Goal: Information Seeking & Learning: Learn about a topic

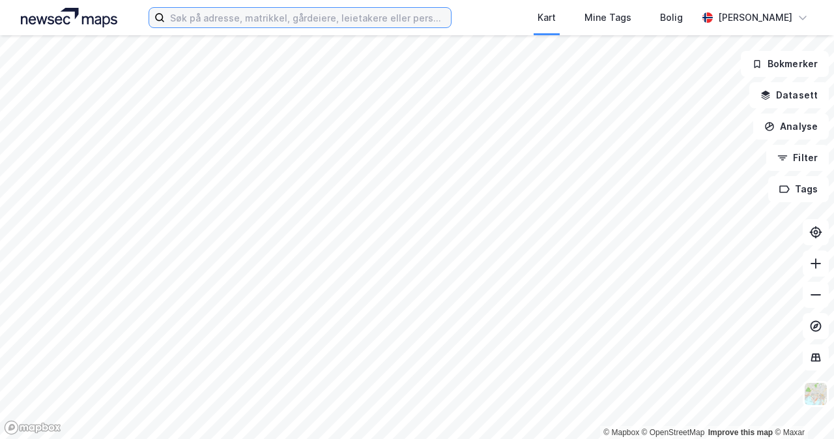
click at [345, 18] on input at bounding box center [308, 18] width 286 height 20
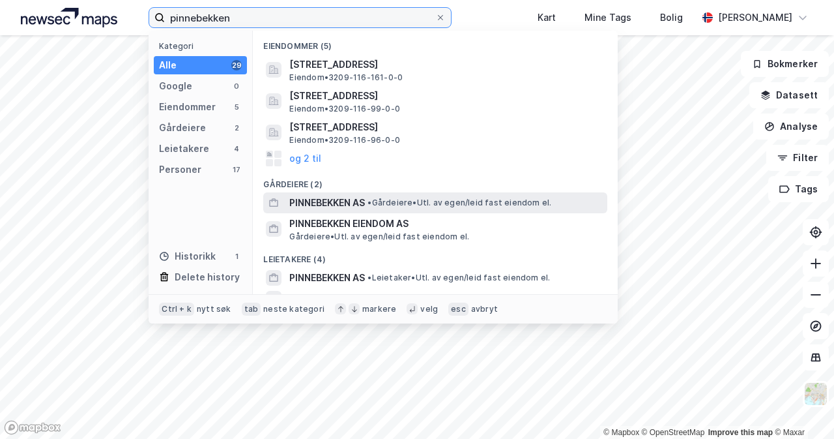
type input "pinnebekken"
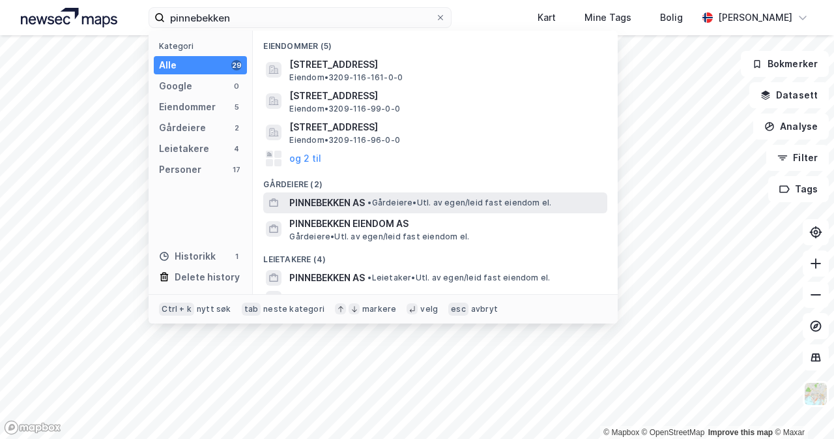
click at [425, 199] on span "• Gårdeiere • Utl. av egen/leid fast eiendom el." at bounding box center [460, 202] width 184 height 10
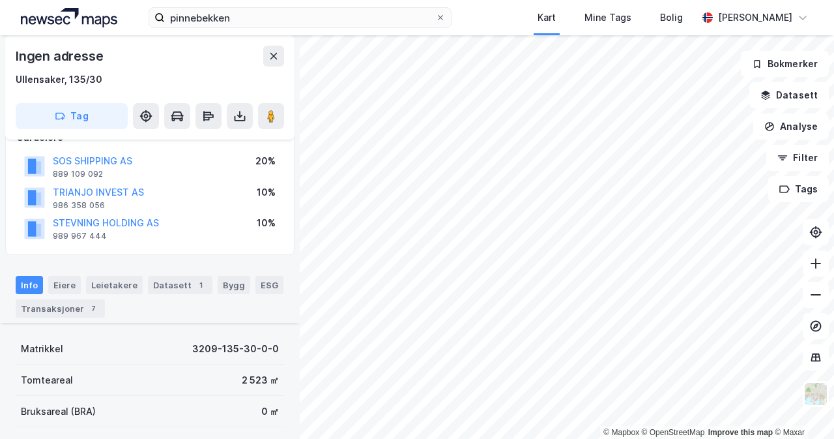
scroll to position [261, 0]
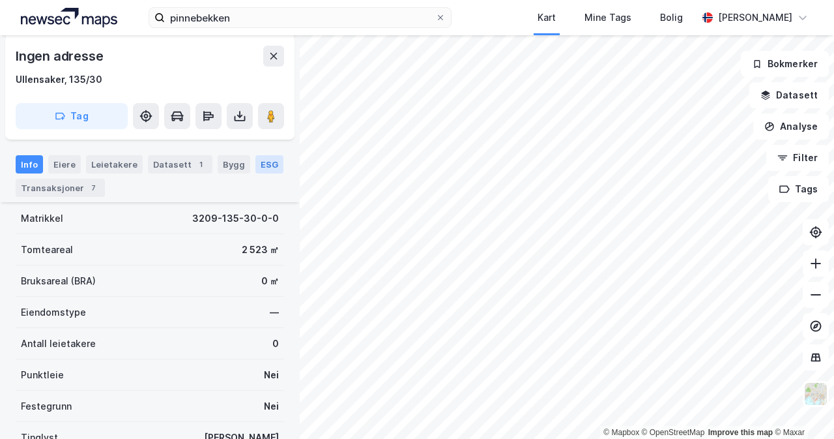
click at [262, 164] on div "ESG" at bounding box center [269, 164] width 28 height 18
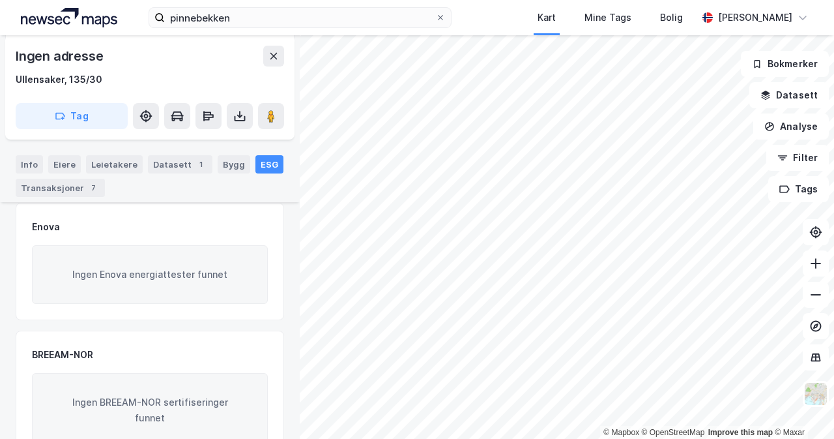
scroll to position [391, 0]
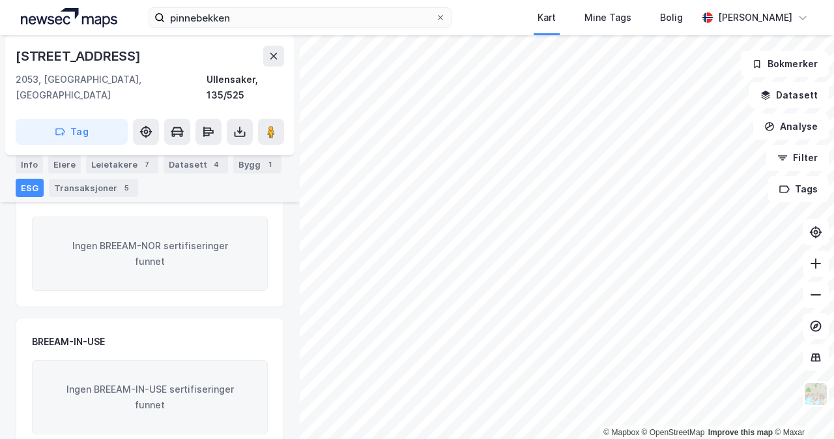
scroll to position [399, 0]
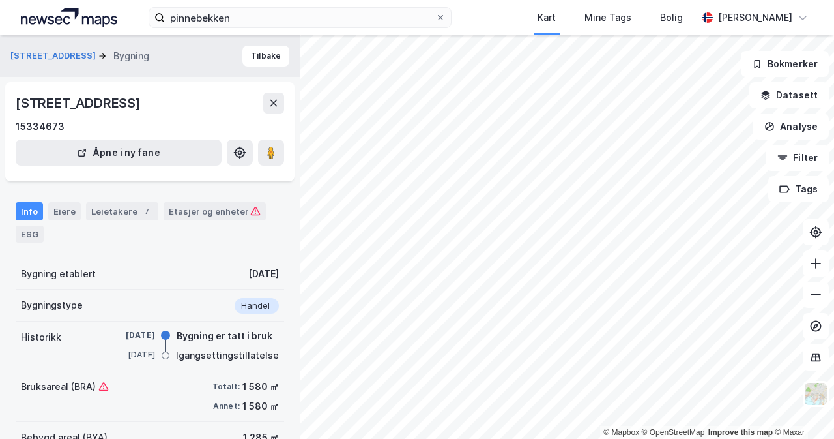
scroll to position [126, 0]
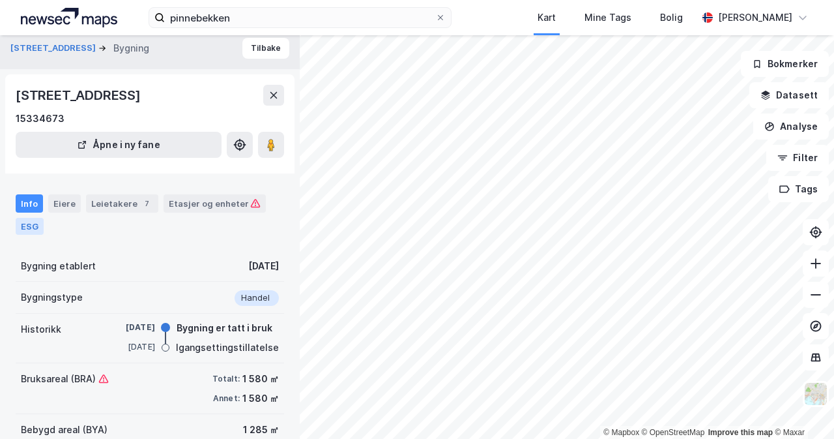
click at [27, 221] on div "ESG" at bounding box center [30, 226] width 28 height 17
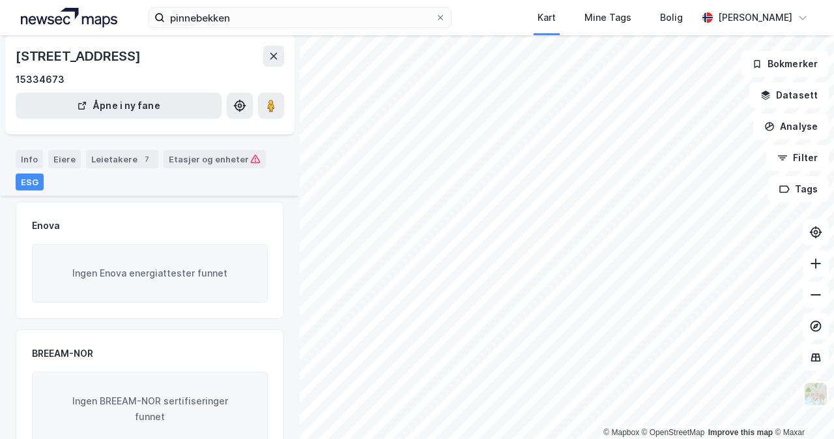
scroll to position [53, 0]
